Goal: Task Accomplishment & Management: Complete application form

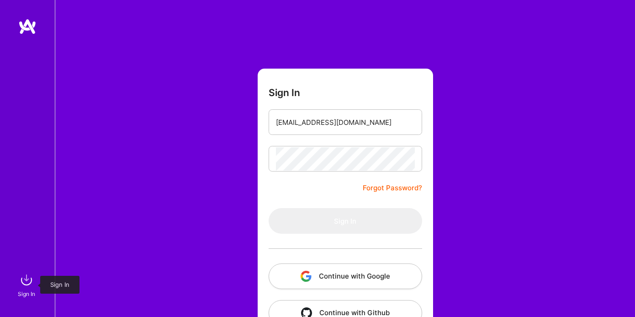
click at [26, 282] on img at bounding box center [26, 280] width 18 height 18
click at [331, 123] on input "email" at bounding box center [345, 122] width 139 height 23
type input "pastrop2003@gmail.com"
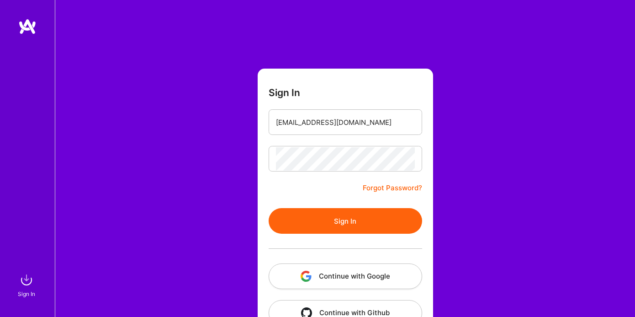
click at [347, 225] on button "Sign In" at bounding box center [346, 221] width 154 height 26
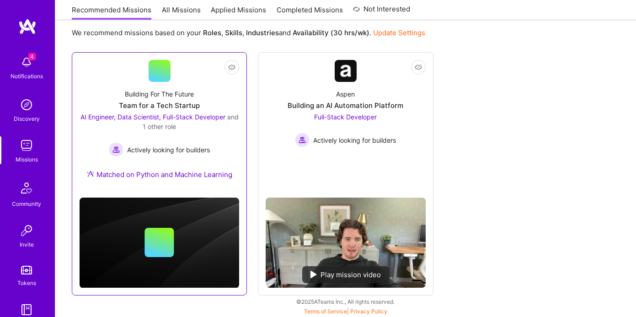
scroll to position [101, 0]
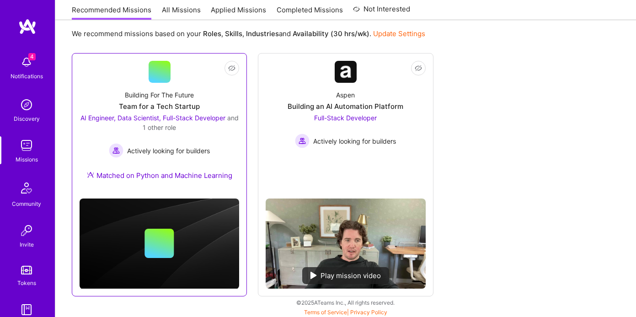
click at [177, 97] on div "Building For The Future" at bounding box center [159, 95] width 69 height 10
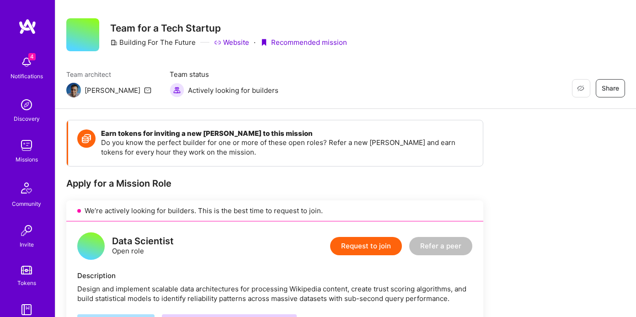
scroll to position [11, 0]
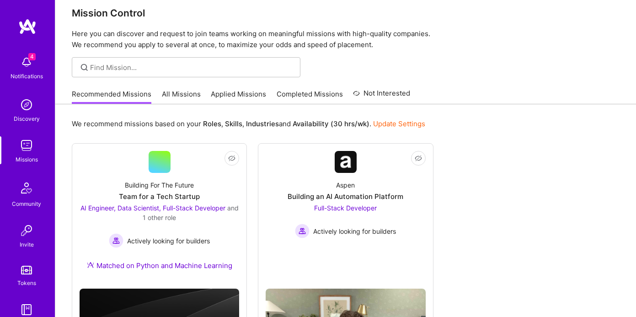
scroll to position [101, 0]
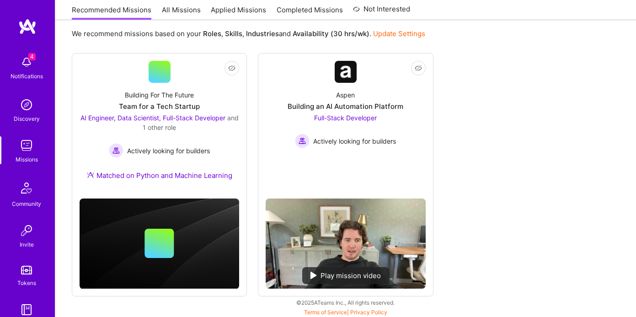
click at [30, 65] on img at bounding box center [26, 62] width 18 height 18
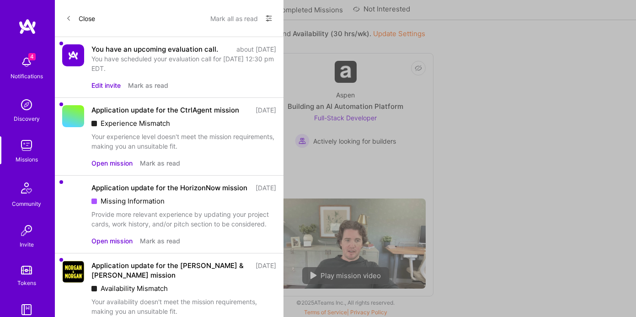
click at [171, 168] on button "Mark as read" at bounding box center [160, 163] width 40 height 10
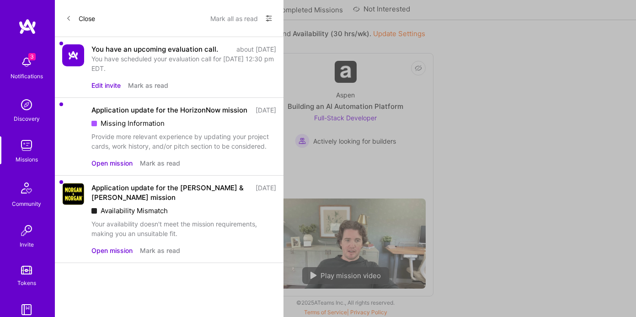
click at [171, 168] on button "Mark as read" at bounding box center [160, 163] width 40 height 10
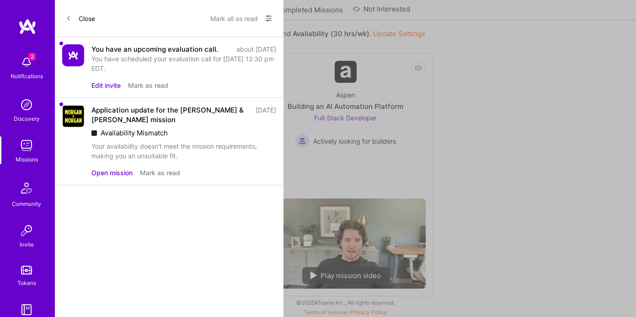
click at [171, 177] on button "Mark as read" at bounding box center [160, 173] width 40 height 10
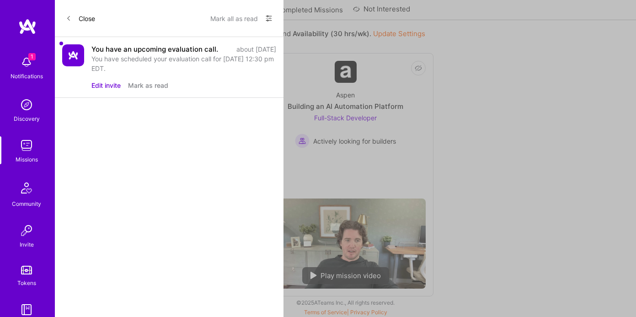
click at [155, 90] on button "Mark as read" at bounding box center [148, 85] width 40 height 10
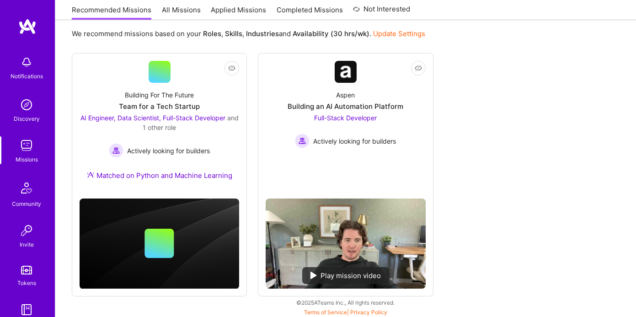
click at [513, 157] on div "Notifications Discovery Missions Community Invite Tokens A.Guide Profile Close …" at bounding box center [318, 106] width 636 height 415
click at [309, 12] on link "Completed Missions" at bounding box center [310, 12] width 66 height 15
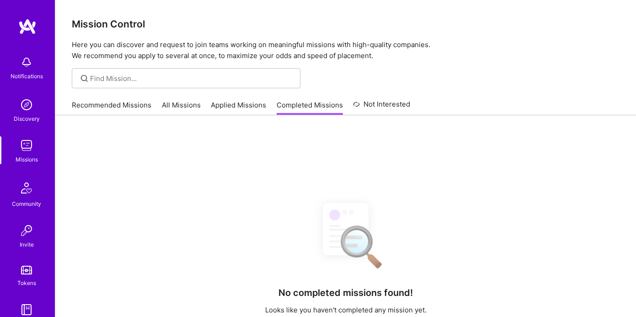
click at [29, 140] on img at bounding box center [26, 145] width 18 height 18
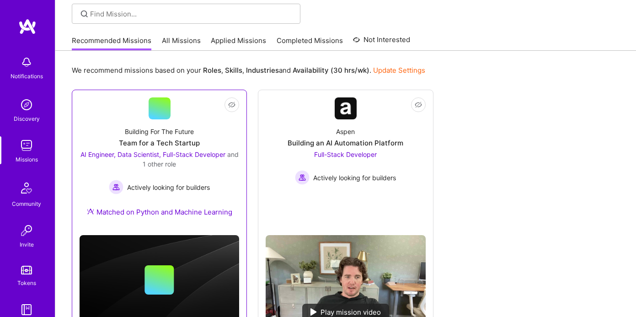
scroll to position [64, 0]
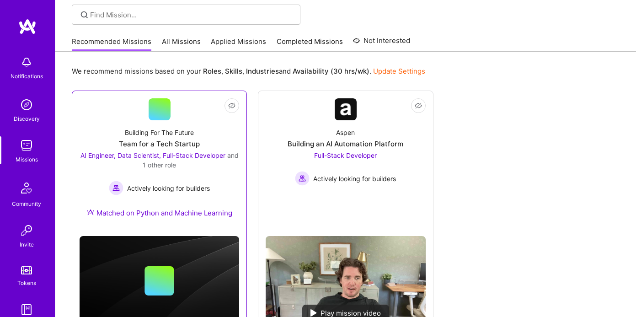
click at [160, 114] on div at bounding box center [160, 109] width 22 height 22
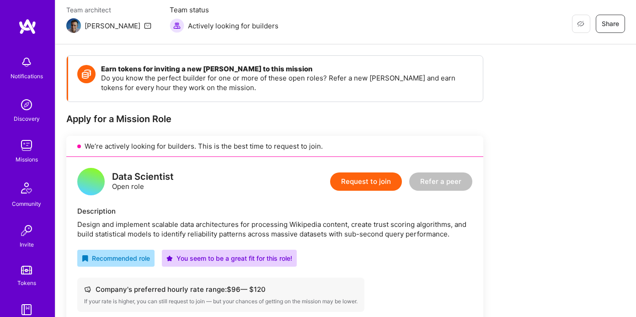
scroll to position [70, 0]
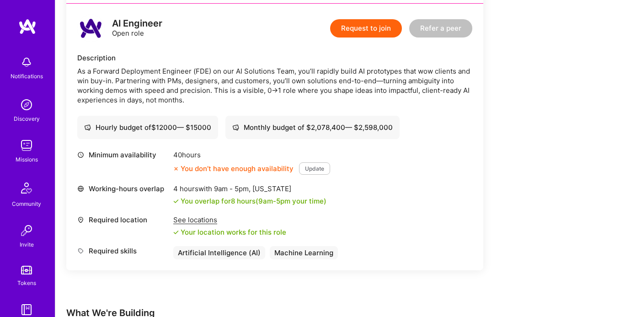
scroll to position [214, 0]
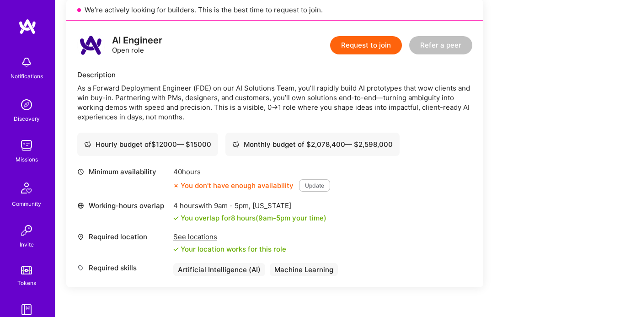
click at [363, 43] on button "Request to join" at bounding box center [366, 45] width 72 height 18
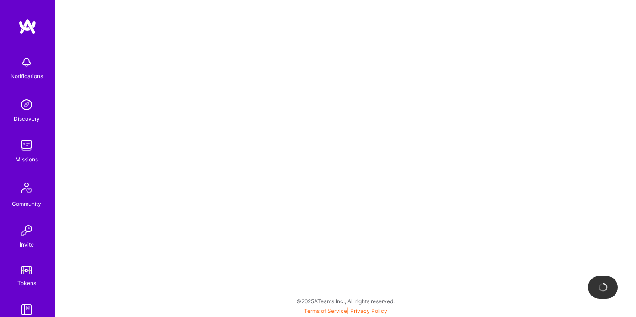
select select "US"
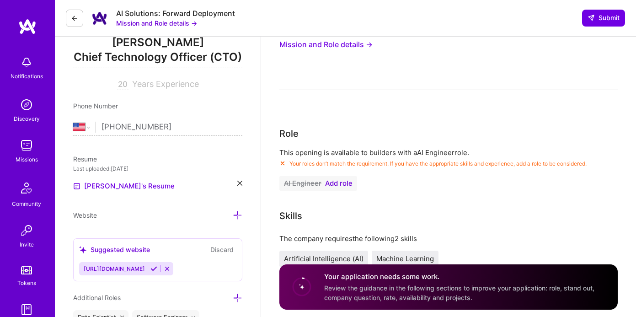
scroll to position [127, 0]
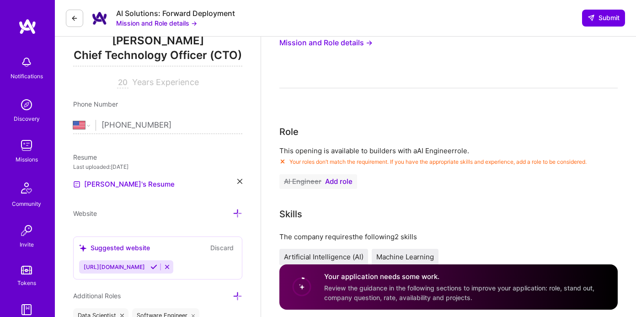
click at [342, 181] on span "Add role" at bounding box center [338, 181] width 27 height 7
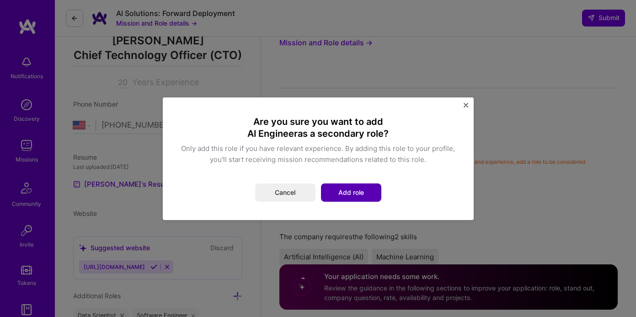
click at [352, 192] on button "Add role" at bounding box center [351, 192] width 60 height 18
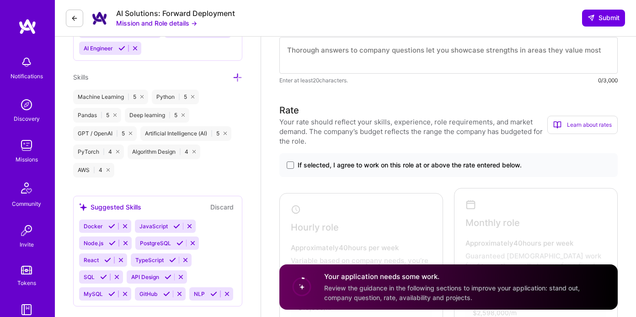
scroll to position [629, 0]
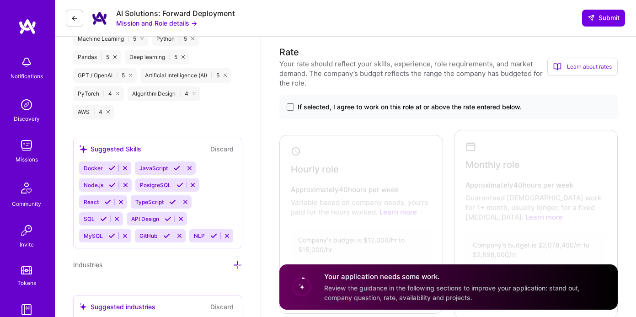
click at [294, 105] on label "If selected, I agree to work on this role at or above the rate entered below." at bounding box center [449, 106] width 324 height 9
click at [0, 0] on input "If selected, I agree to work on this role at or above the rate entered below." at bounding box center [0, 0] width 0 height 0
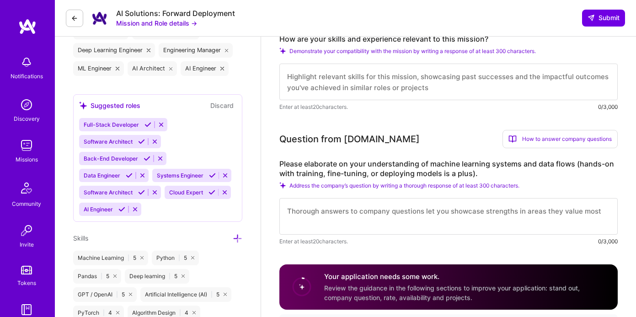
scroll to position [412, 0]
